Goal: Task Accomplishment & Management: Complete application form

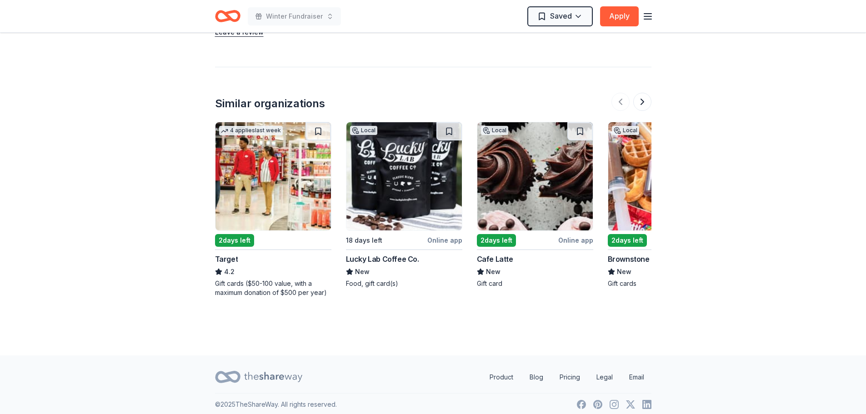
scroll to position [932, 0]
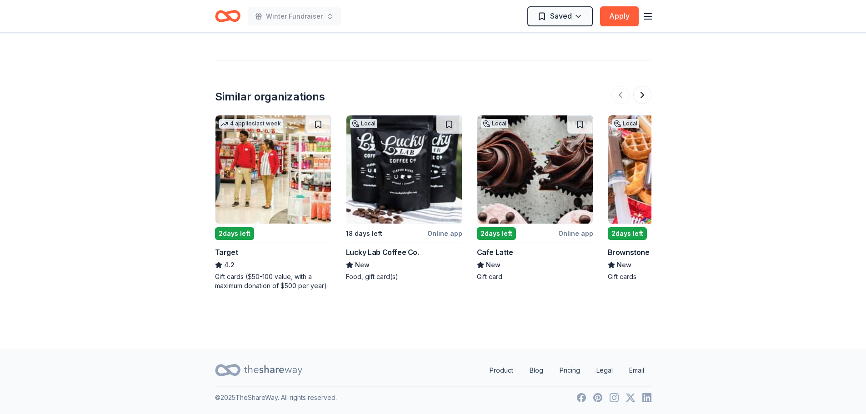
click at [278, 182] on img at bounding box center [272, 169] width 115 height 108
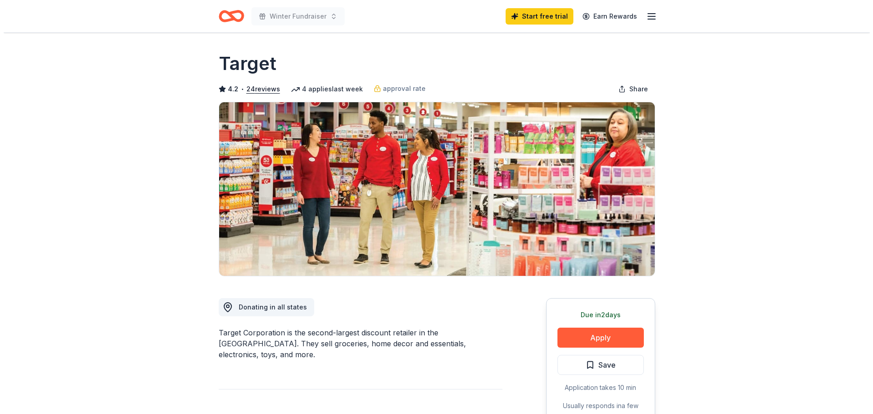
scroll to position [91, 0]
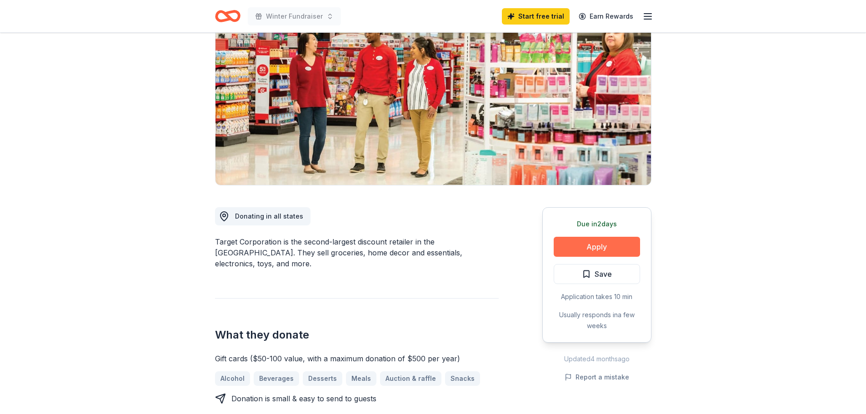
click at [601, 248] on button "Apply" at bounding box center [596, 247] width 86 height 20
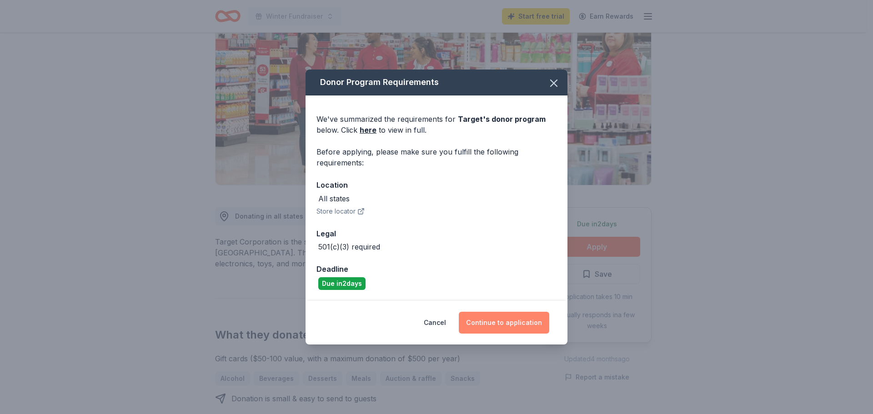
click at [512, 323] on button "Continue to application" at bounding box center [504, 323] width 90 height 22
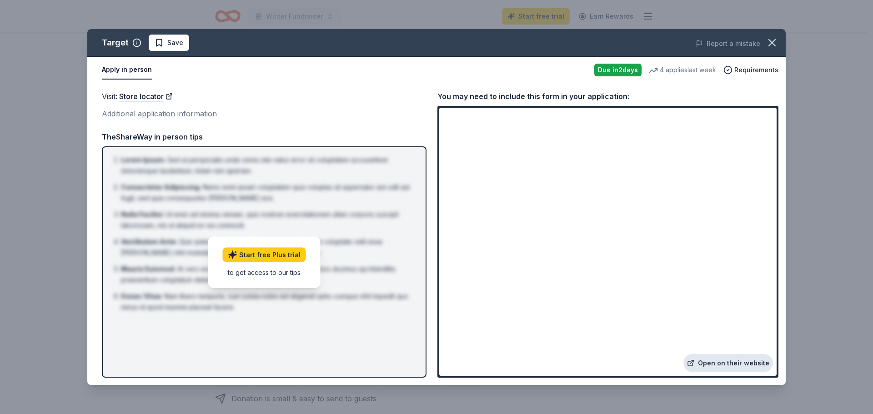
click at [719, 359] on link "Open on their website" at bounding box center [728, 363] width 90 height 18
